Goal: Find specific page/section: Find specific page/section

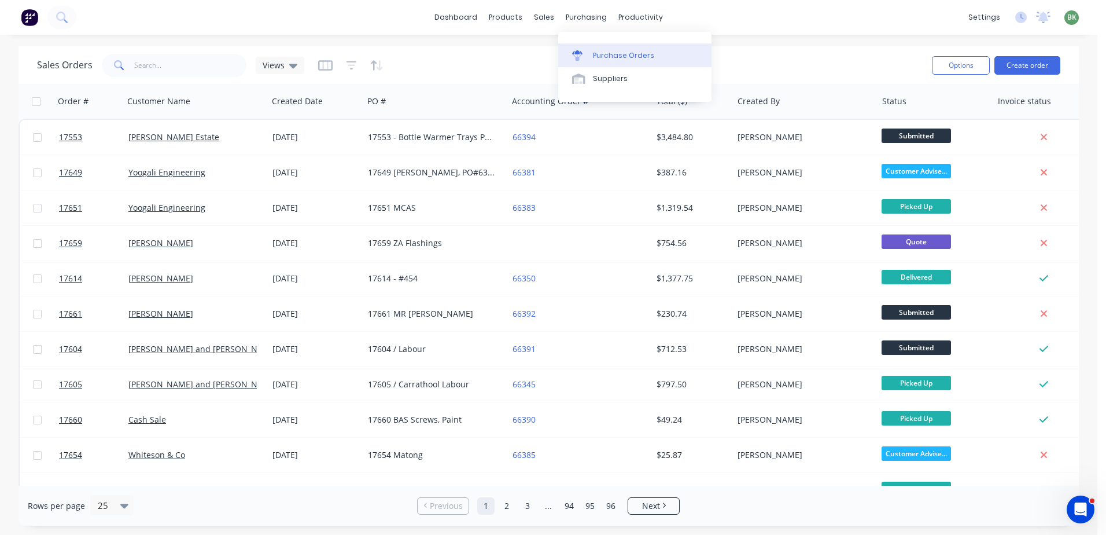
click at [608, 60] on div "Purchase Orders" at bounding box center [623, 55] width 61 height 10
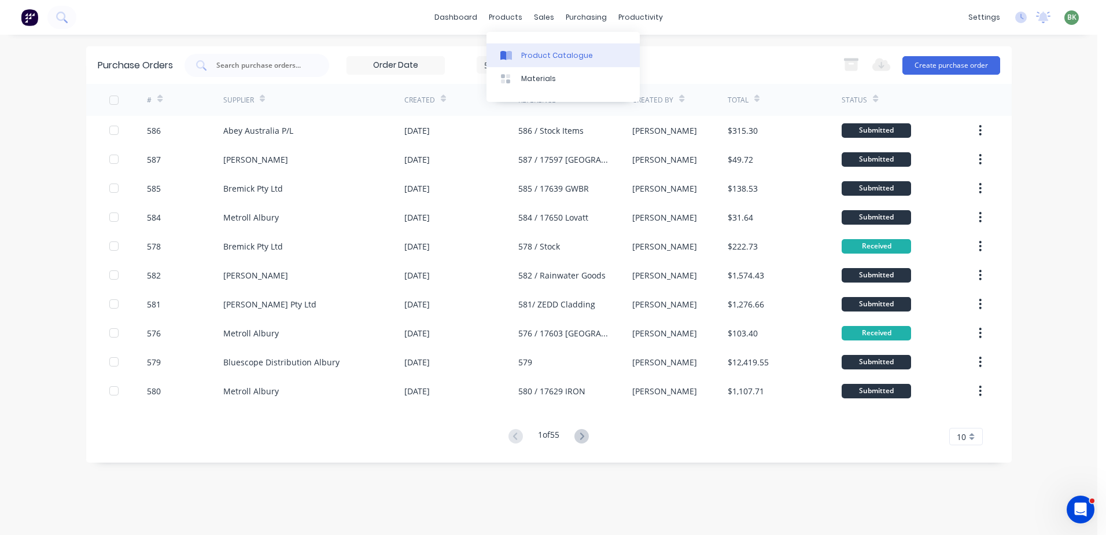
click at [534, 54] on div "Product Catalogue" at bounding box center [557, 55] width 72 height 10
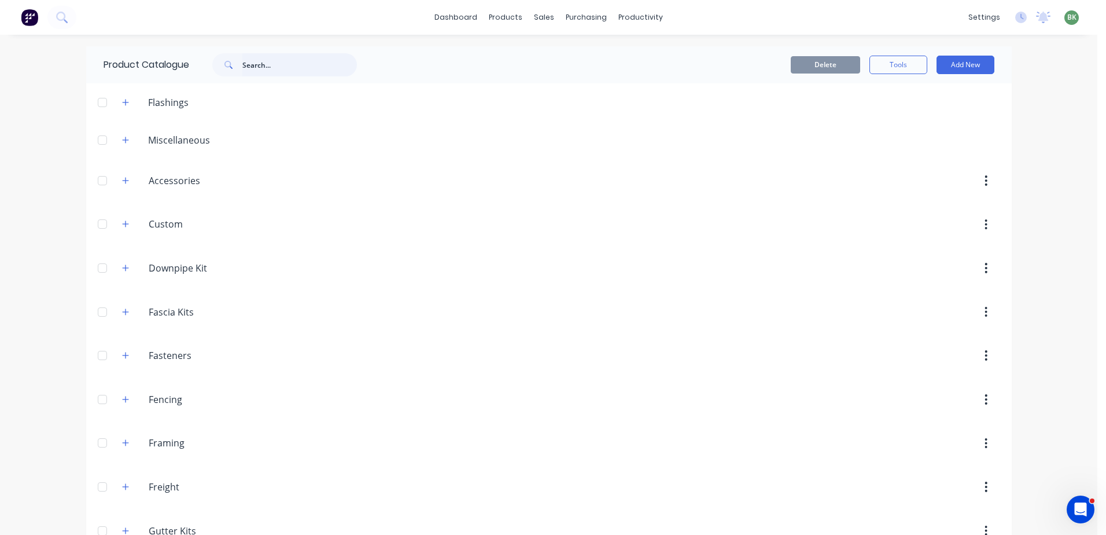
click at [267, 68] on input "text" at bounding box center [299, 64] width 115 height 23
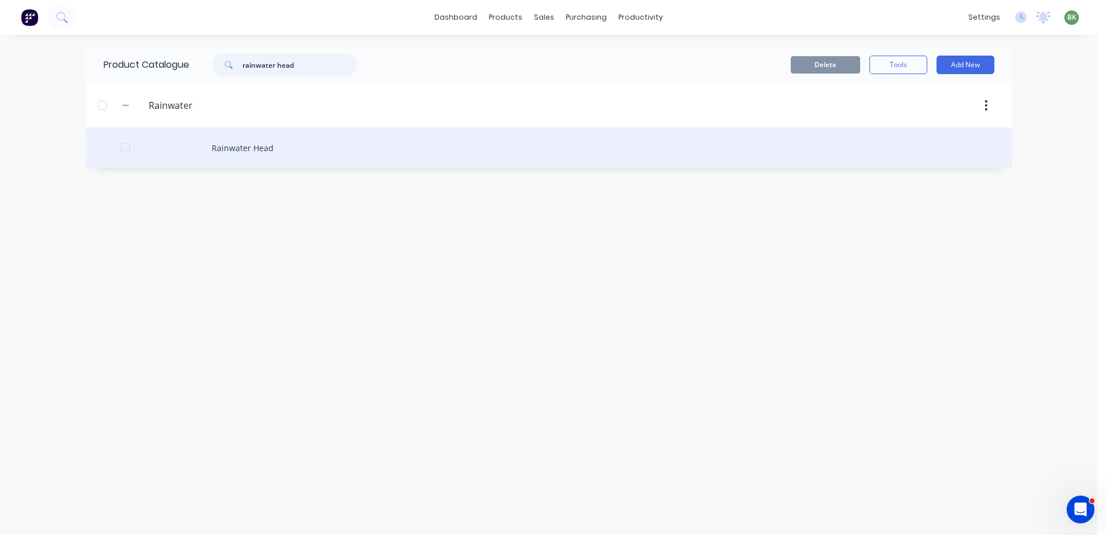
type input "rainwater head"
click at [247, 152] on div "Rainwater Head" at bounding box center [549, 147] width 926 height 41
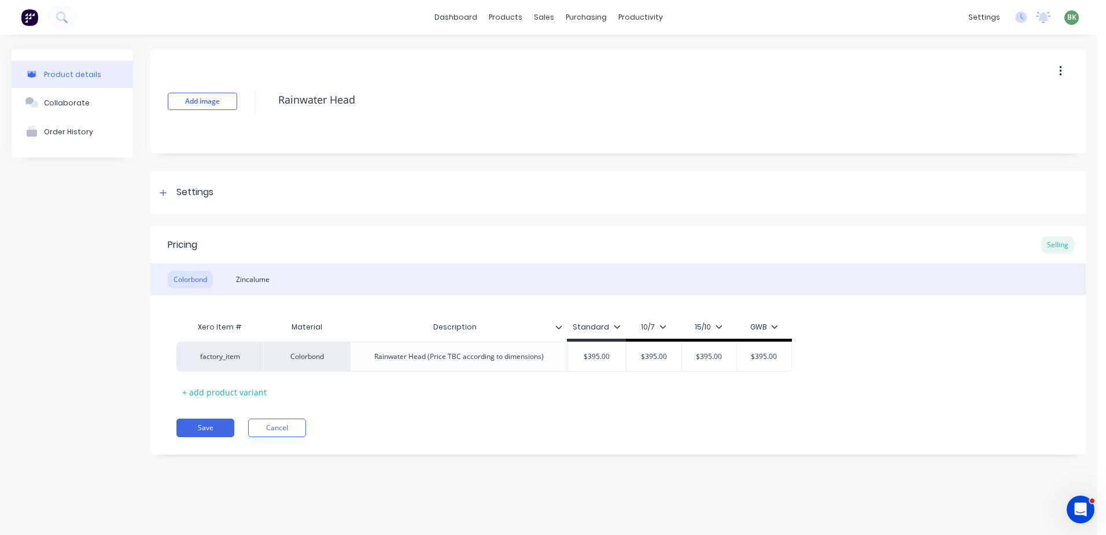
type textarea "x"
